Goal: Task Accomplishment & Management: Use online tool/utility

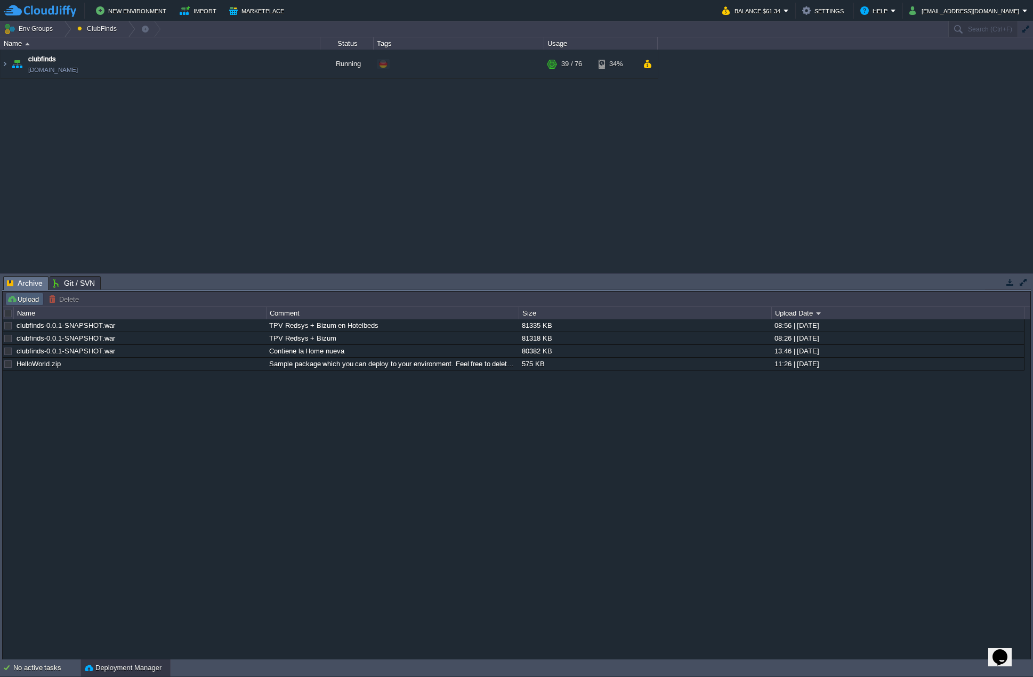
click at [27, 300] on button "Upload" at bounding box center [24, 299] width 35 height 10
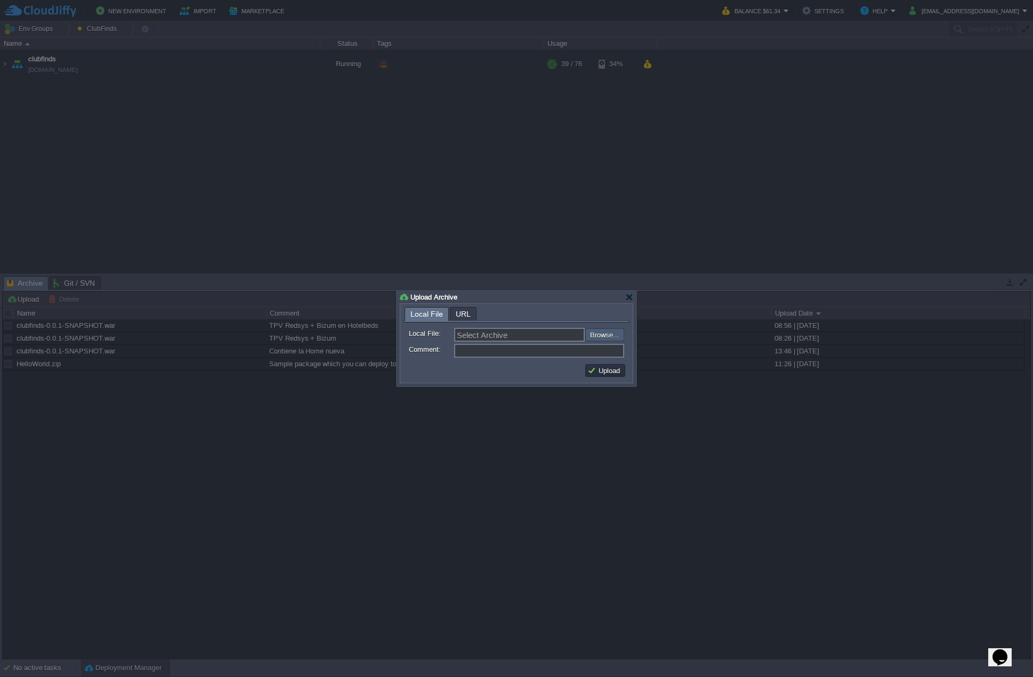
click at [593, 331] on input "file" at bounding box center [556, 334] width 135 height 12
type input "C:\fakepath\clubfinds-0.0.1-SNAPSHOT.war"
type input "clubfinds-0.0.1-SNAPSHOT.war"
click at [492, 356] on input "Comment:" at bounding box center [539, 351] width 170 height 14
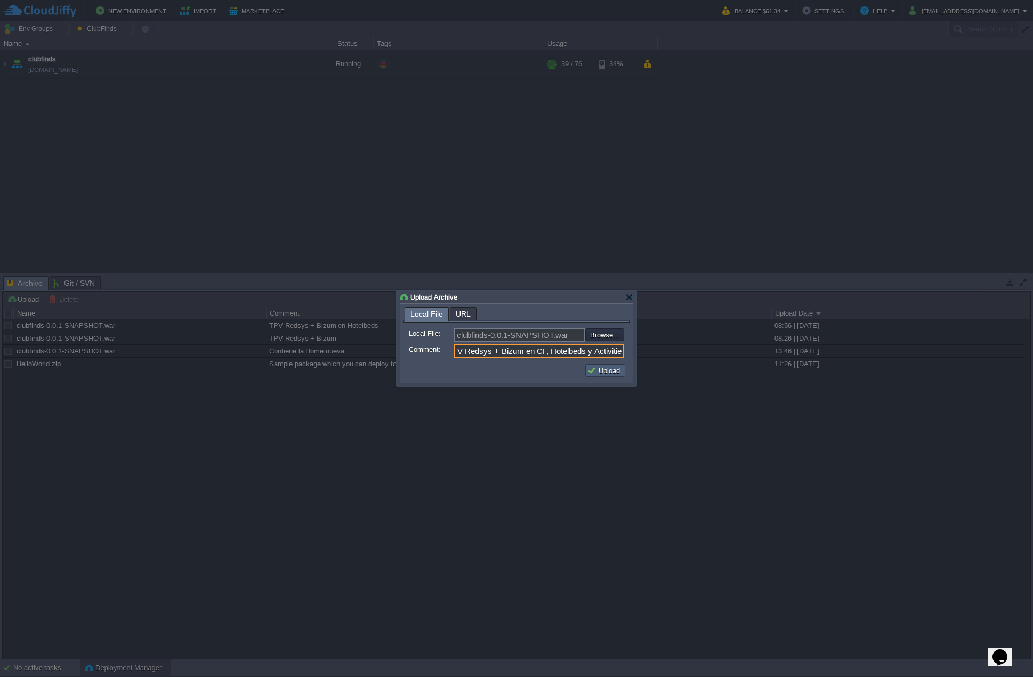
type input "TPV Redsys + Bizum en CF, Hotelbeds y Activities"
click at [607, 374] on button "Upload" at bounding box center [605, 371] width 36 height 10
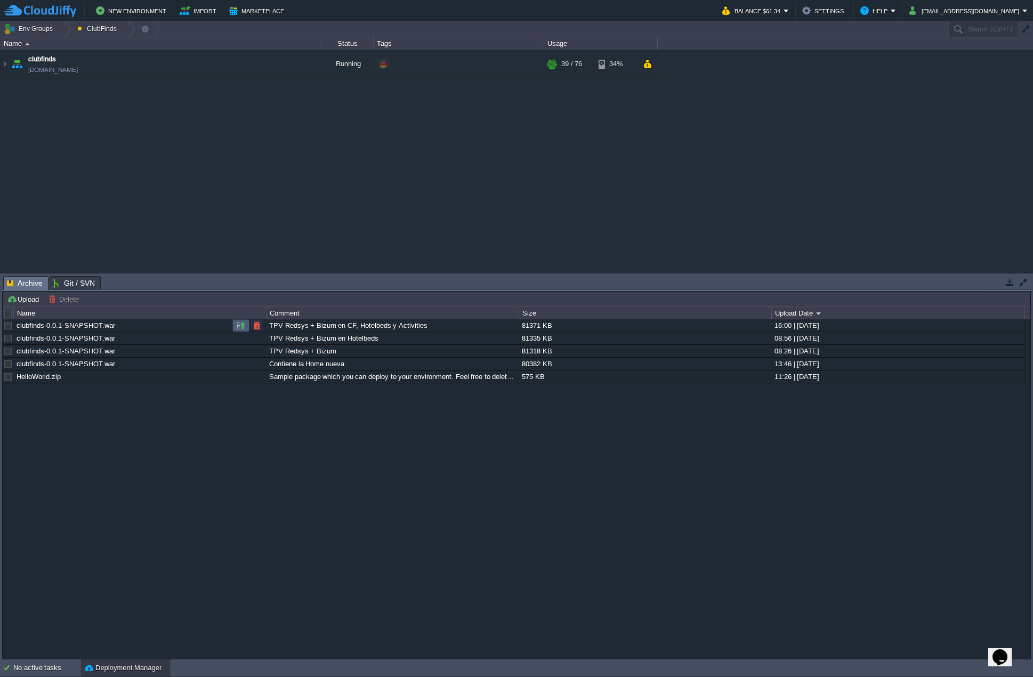
click at [241, 322] on button "button" at bounding box center [241, 326] width 10 height 10
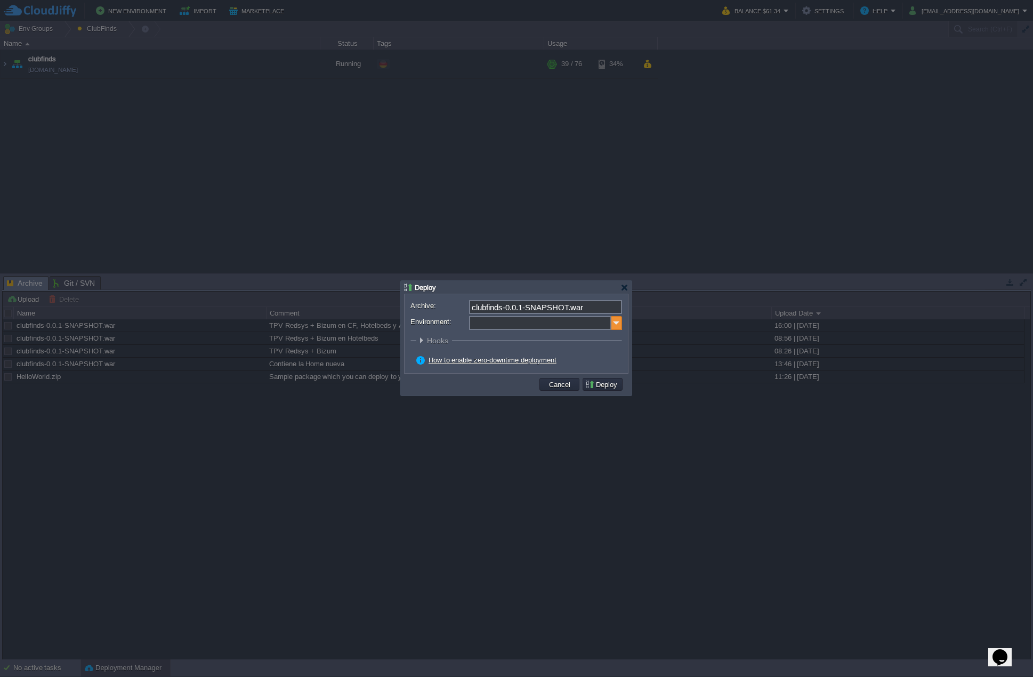
click at [613, 325] on img at bounding box center [616, 323] width 11 height 14
click at [533, 352] on div "Application Servers Tomcat 9.0.109" at bounding box center [544, 357] width 152 height 20
type input "Application Servers (clubfinds)"
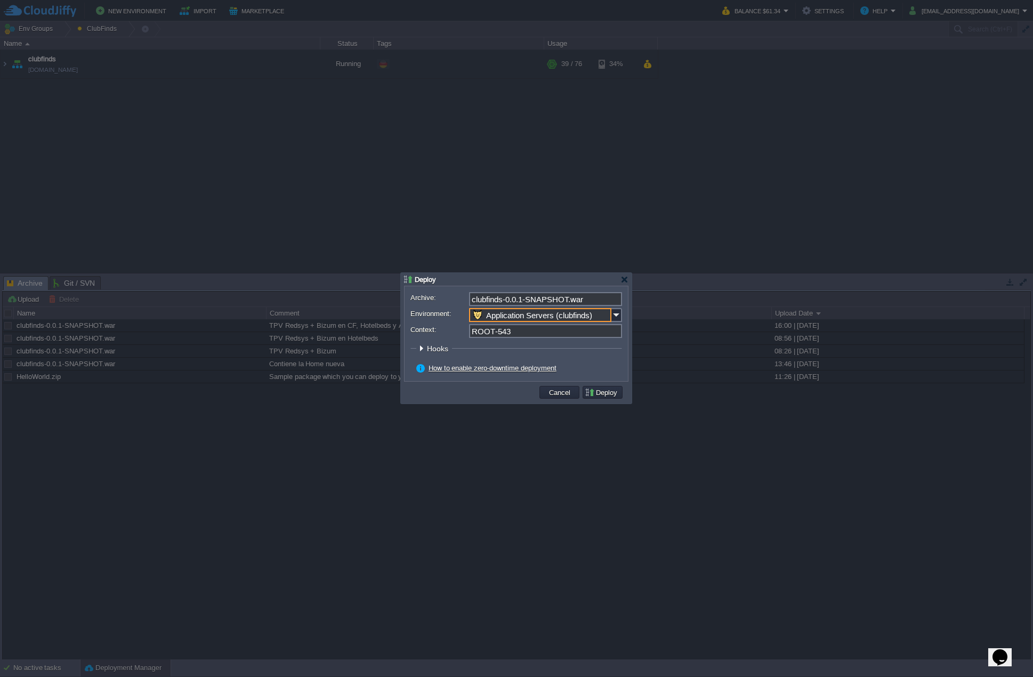
click at [532, 338] on form "Archive: clubfinds-0.0.1-SNAPSHOT.war Environment: Application Servers (clubfin…" at bounding box center [516, 333] width 212 height 83
click at [525, 334] on input "ROOT-543" at bounding box center [545, 331] width 153 height 14
type input "ROOT"
click at [605, 393] on button "Deploy" at bounding box center [603, 392] width 36 height 10
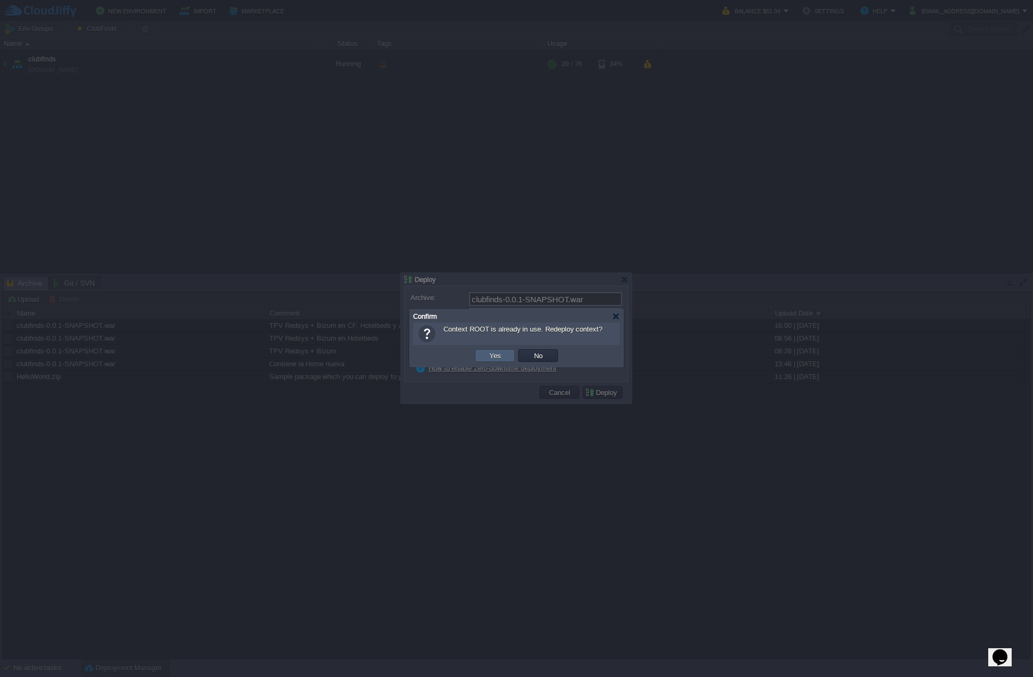
click at [503, 356] on button "Yes" at bounding box center [495, 356] width 18 height 10
